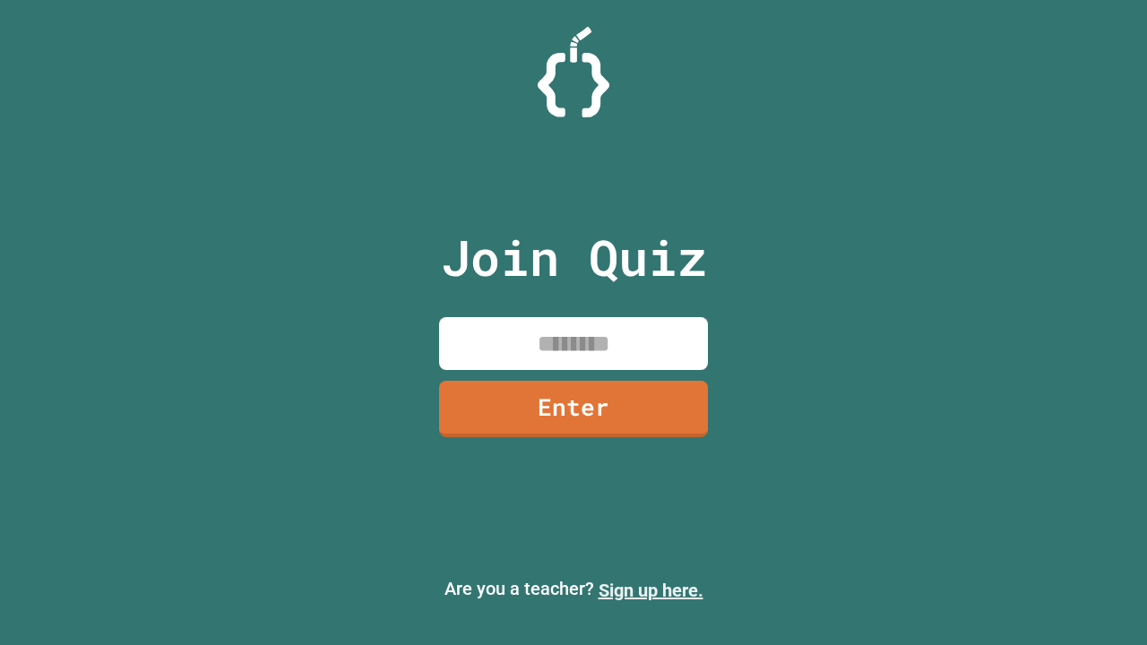
click at [651, 591] on link "Sign up here." at bounding box center [651, 591] width 105 height 22
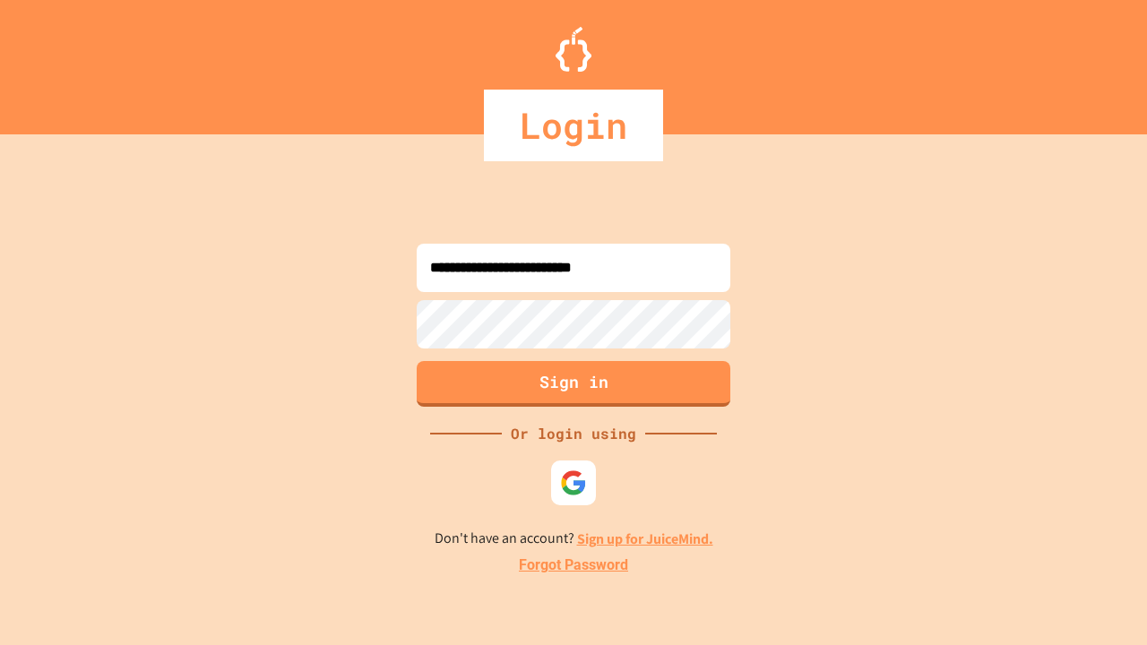
type input "**********"
